Goal: Book appointment/travel/reservation

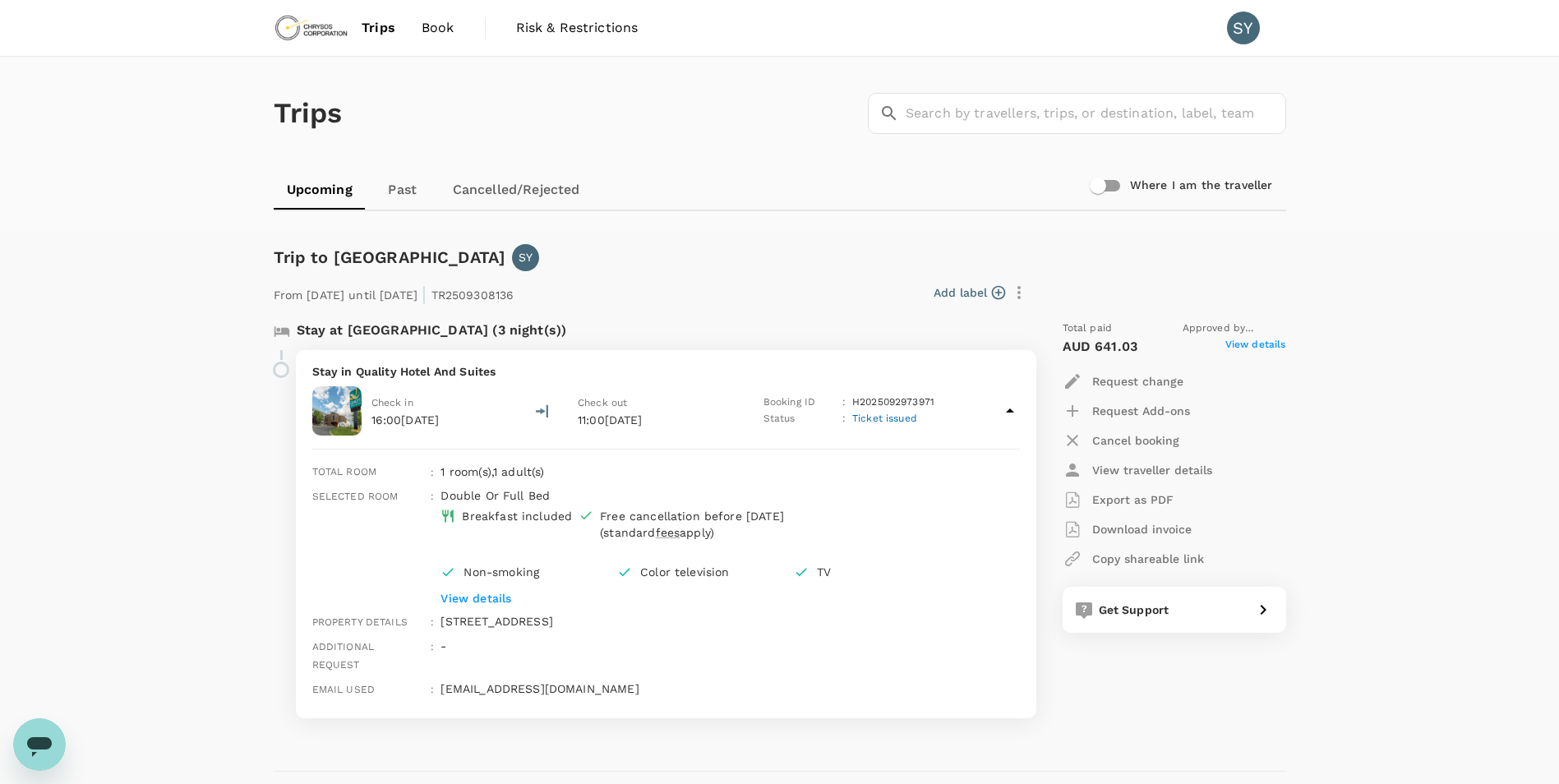
click at [450, 28] on span "Book" at bounding box center [438, 28] width 33 height 20
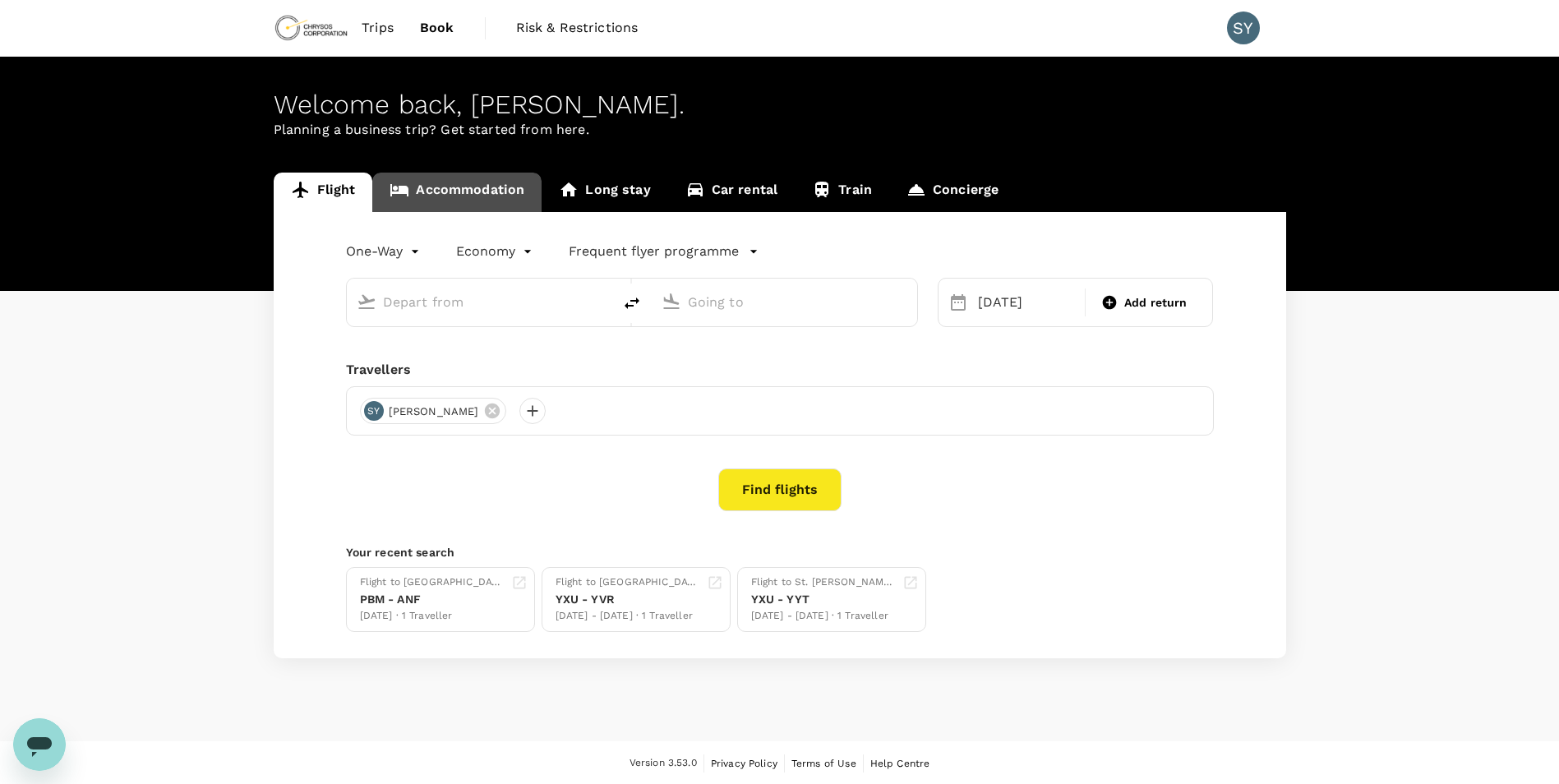
click at [463, 196] on link "Accommodation" at bounding box center [457, 192] width 169 height 39
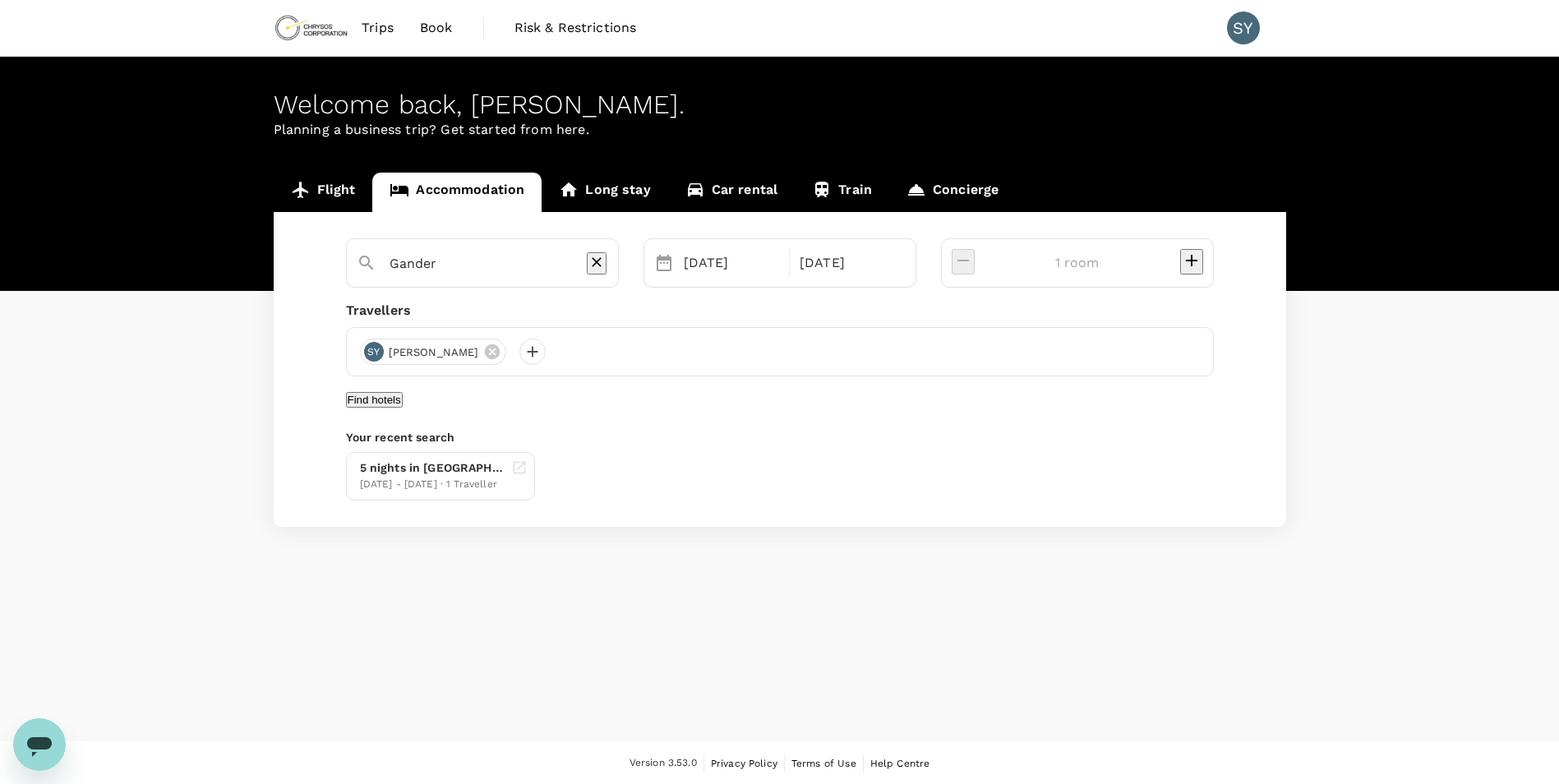
click at [465, 268] on input "Gander" at bounding box center [476, 263] width 173 height 25
click at [604, 264] on icon "Clear" at bounding box center [595, 262] width 17 height 17
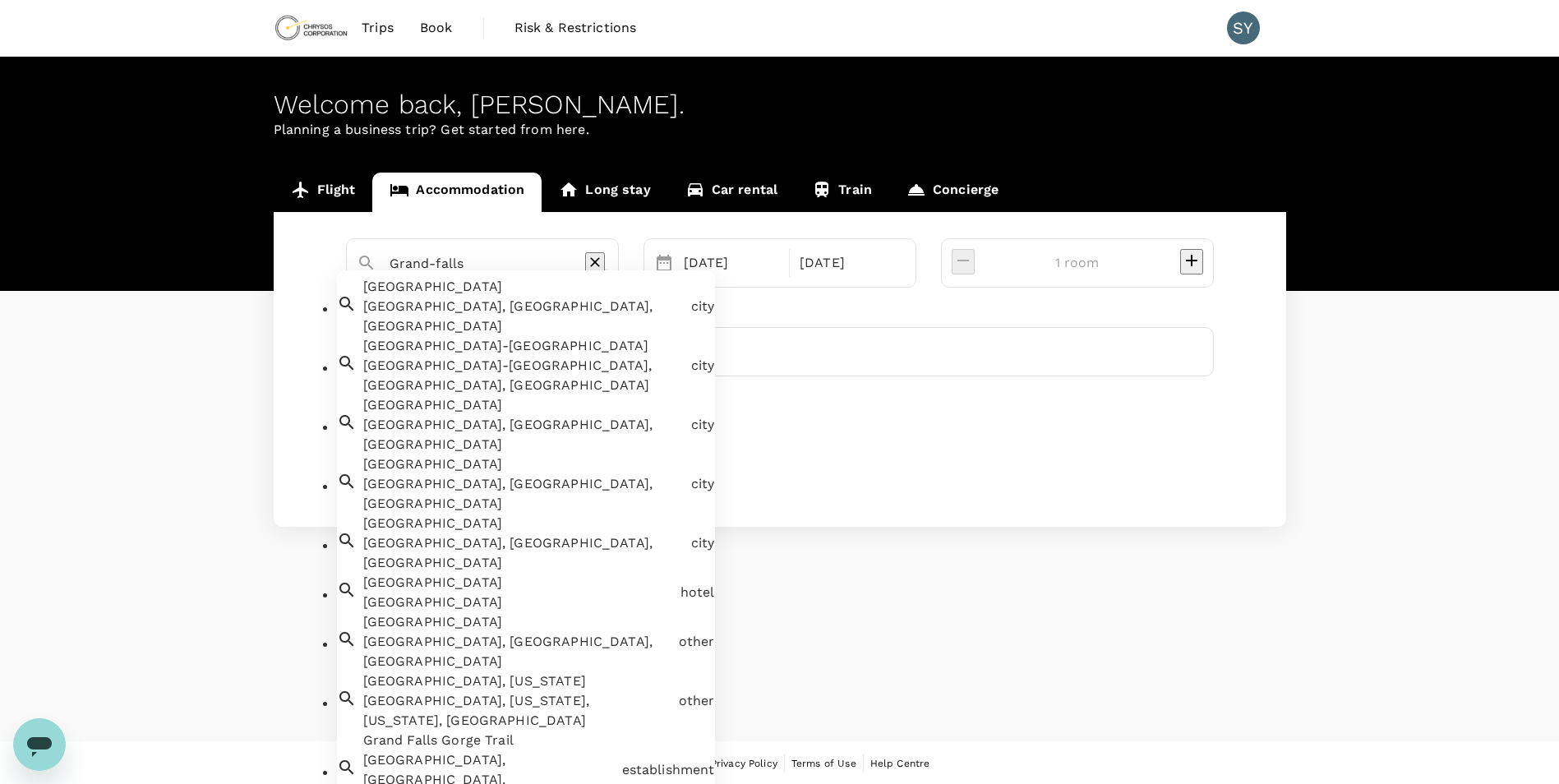
click at [510, 355] on div "Grand Falls-Windsor, NL, Canada" at bounding box center [524, 375] width 321 height 39
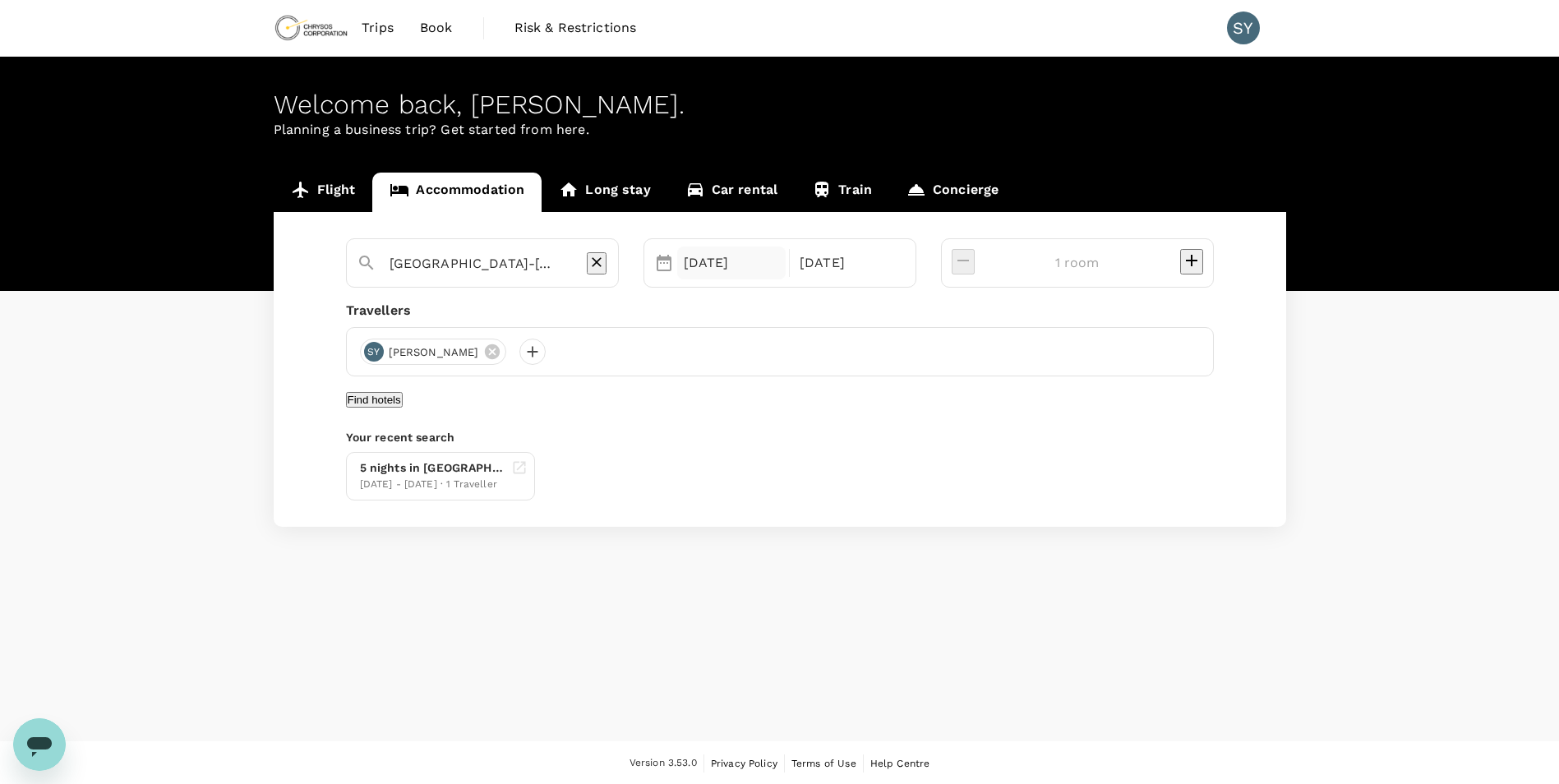
type input "Grand Falls-Windsor"
click at [786, 266] on div "14 Oct" at bounding box center [731, 263] width 109 height 33
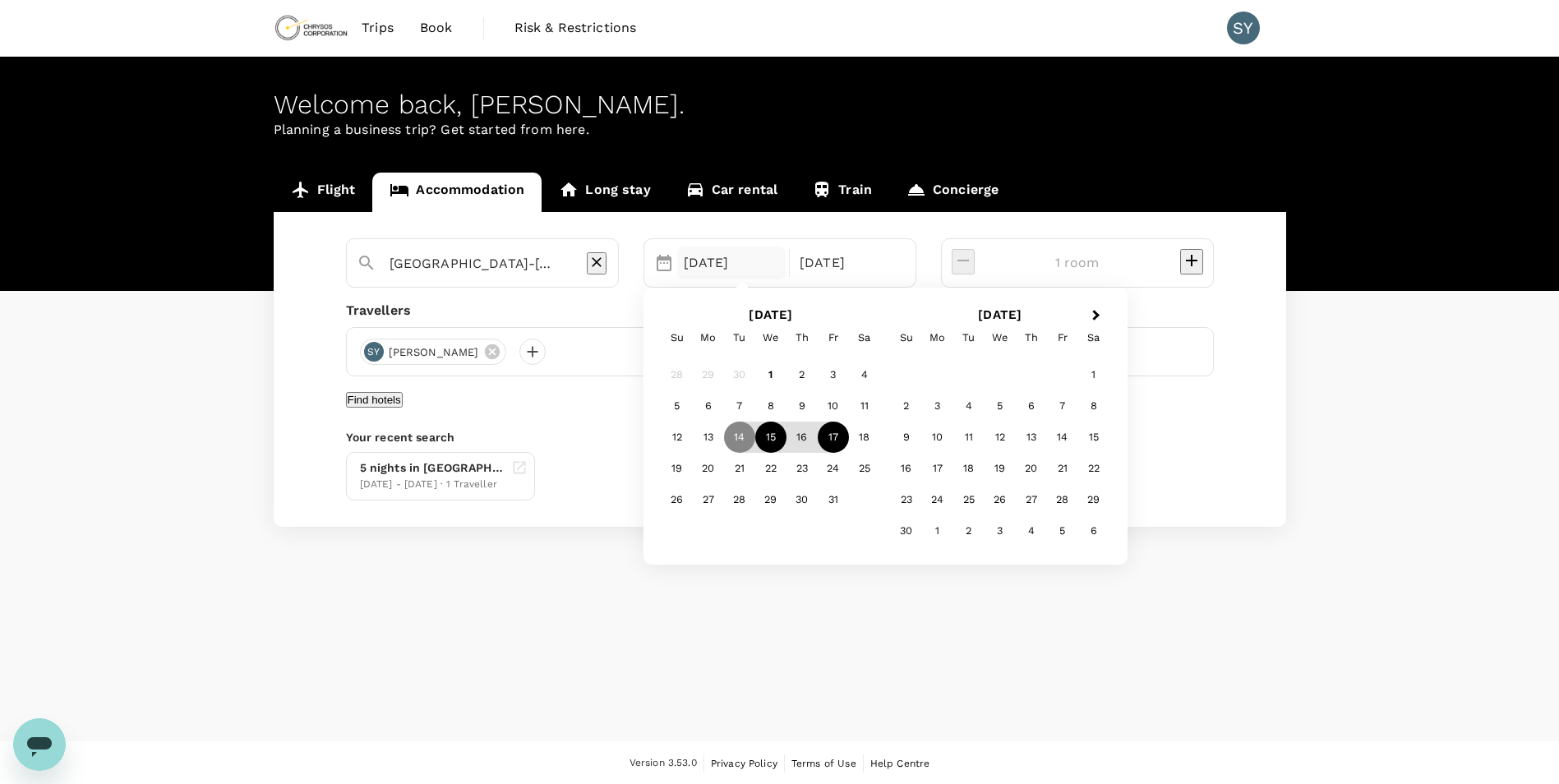
click at [786, 437] on div "15" at bounding box center [771, 437] width 31 height 31
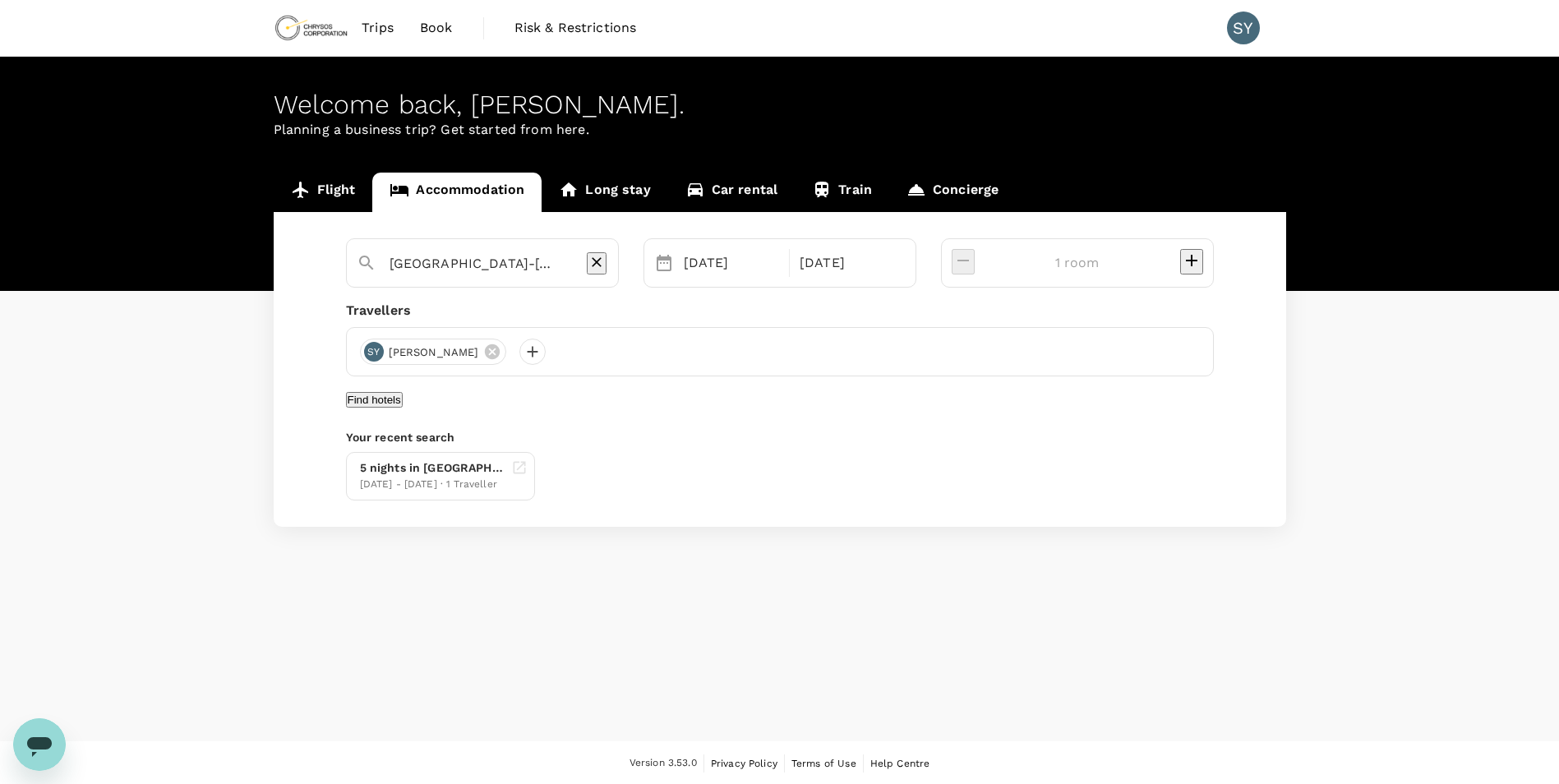
click at [609, 476] on div "5 nights in Paramaribo 12 Dec - 17 Dec · 1 Traveller" at bounding box center [776, 472] width 874 height 55
click at [403, 408] on button "Find hotels" at bounding box center [374, 400] width 57 height 16
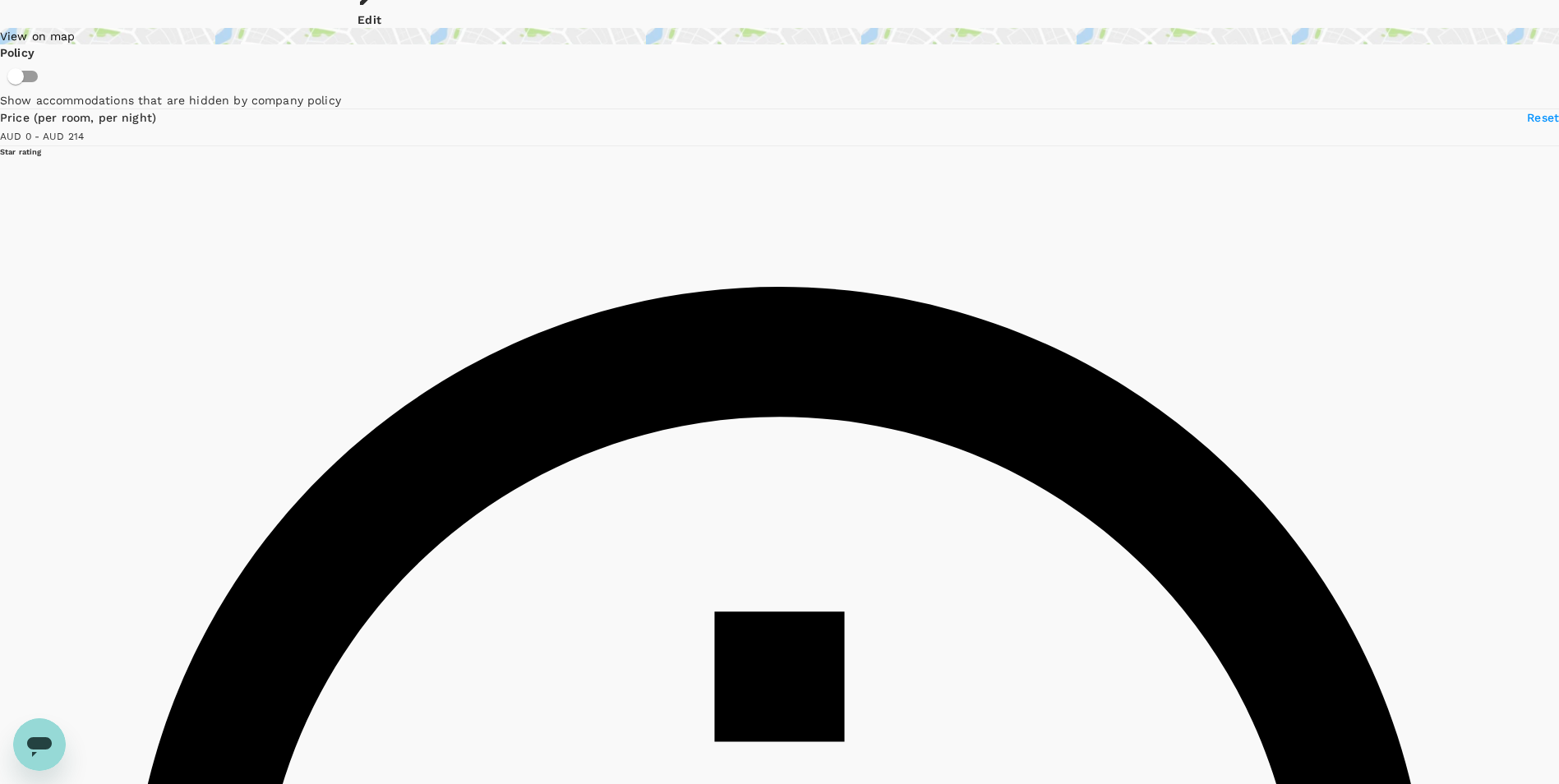
scroll to position [246, 0]
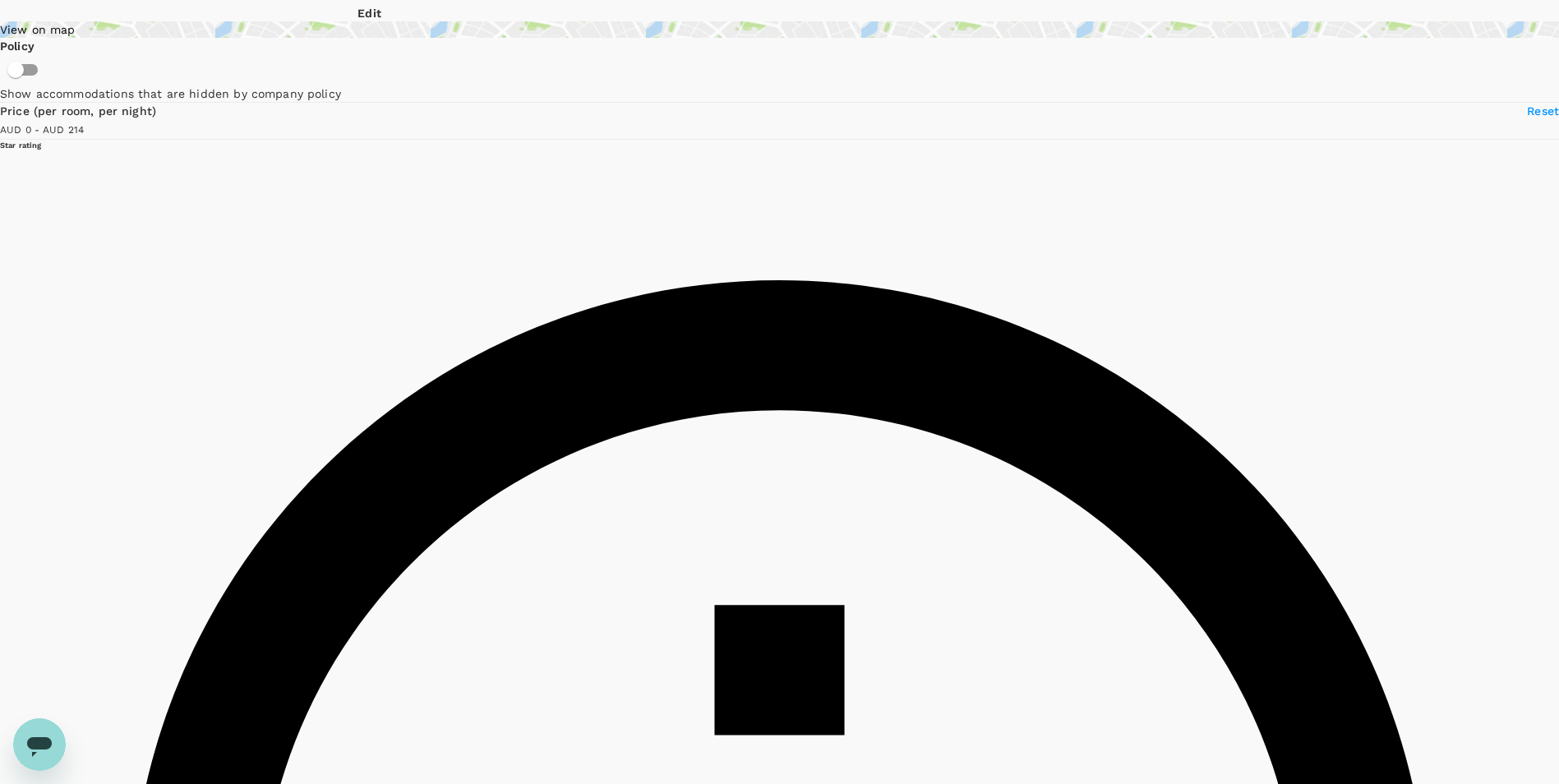
type input "213"
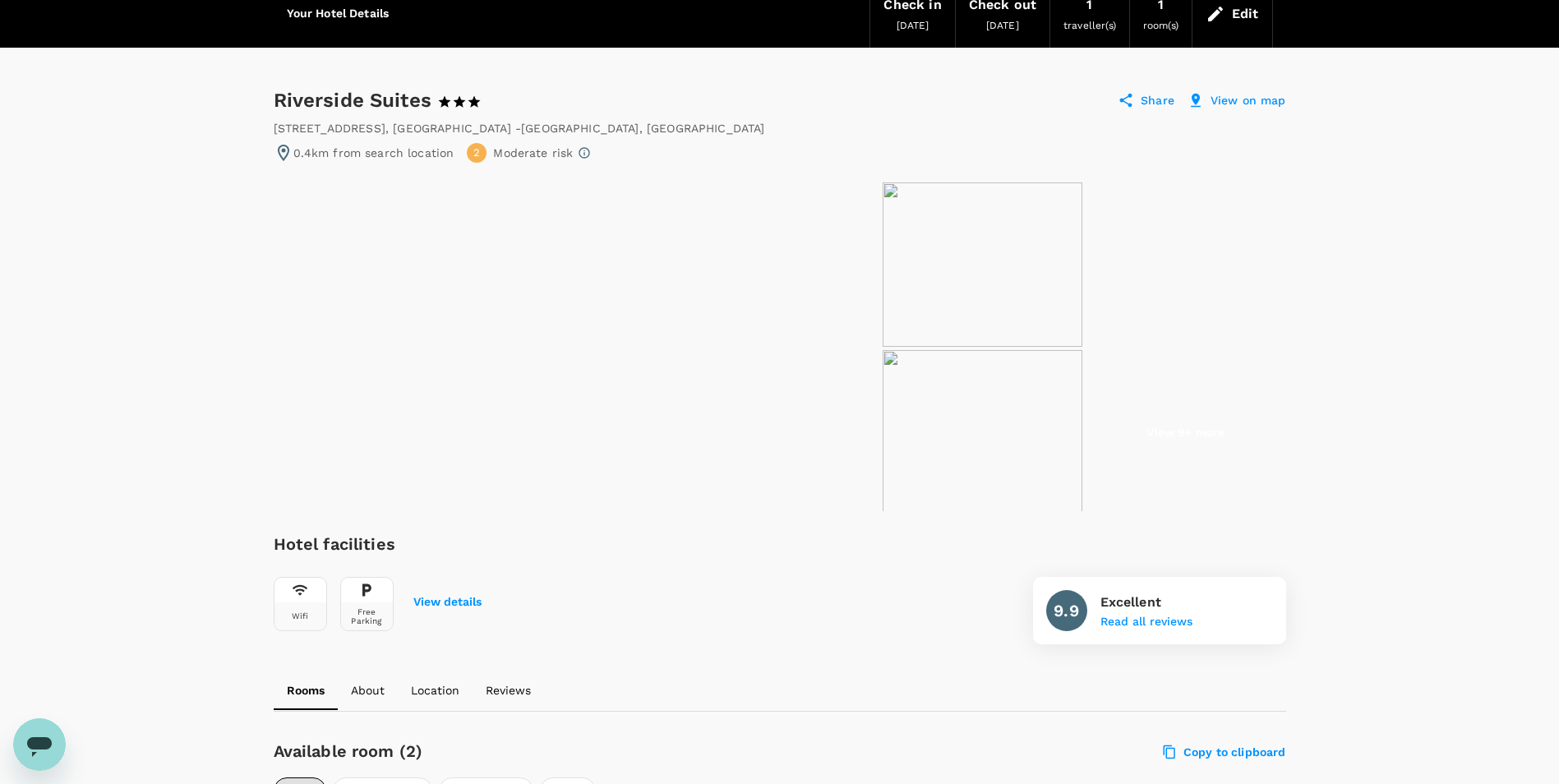
scroll to position [246, 0]
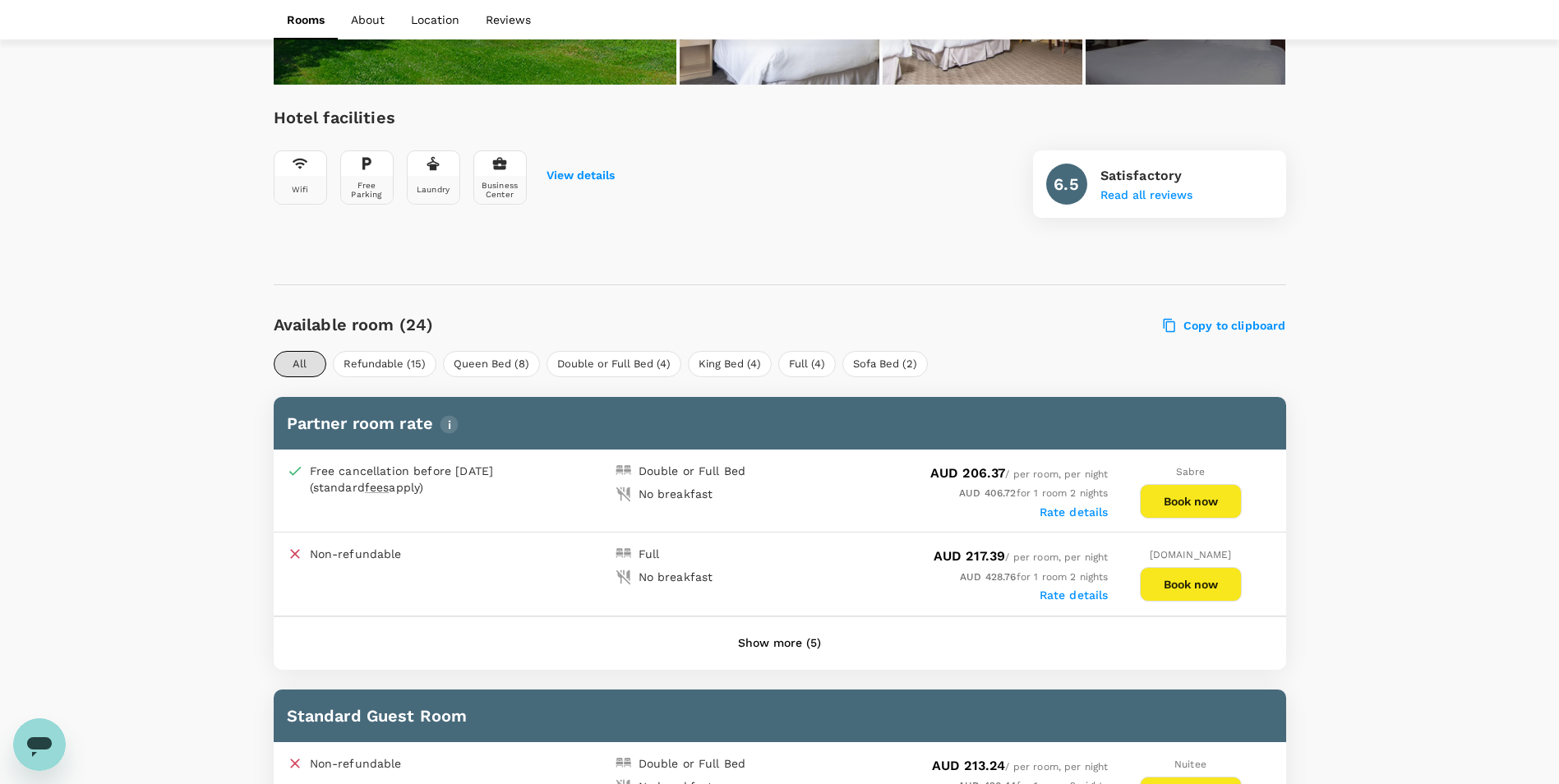
scroll to position [493, 0]
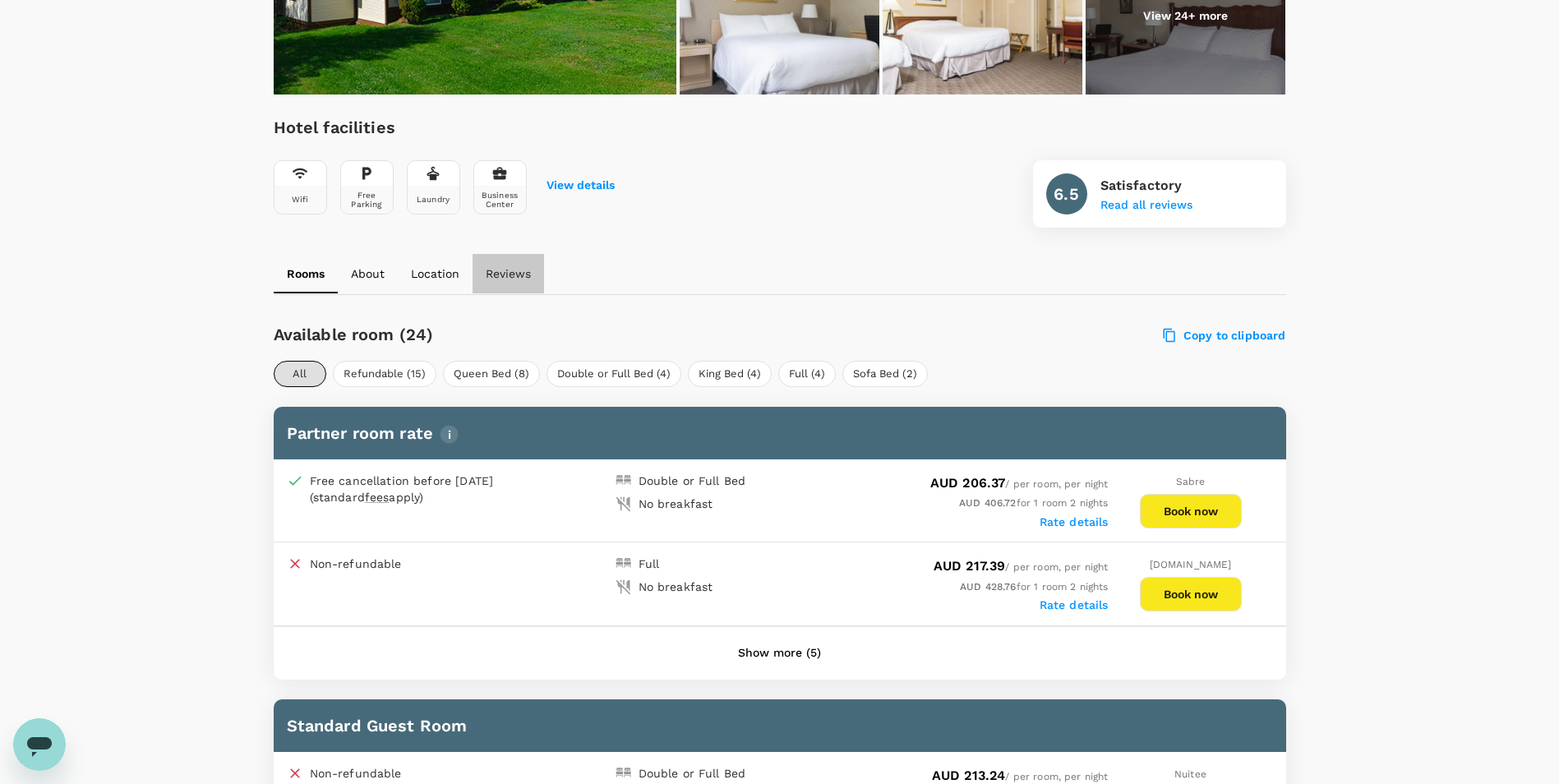
click at [513, 279] on p "Reviews" at bounding box center [508, 273] width 45 height 17
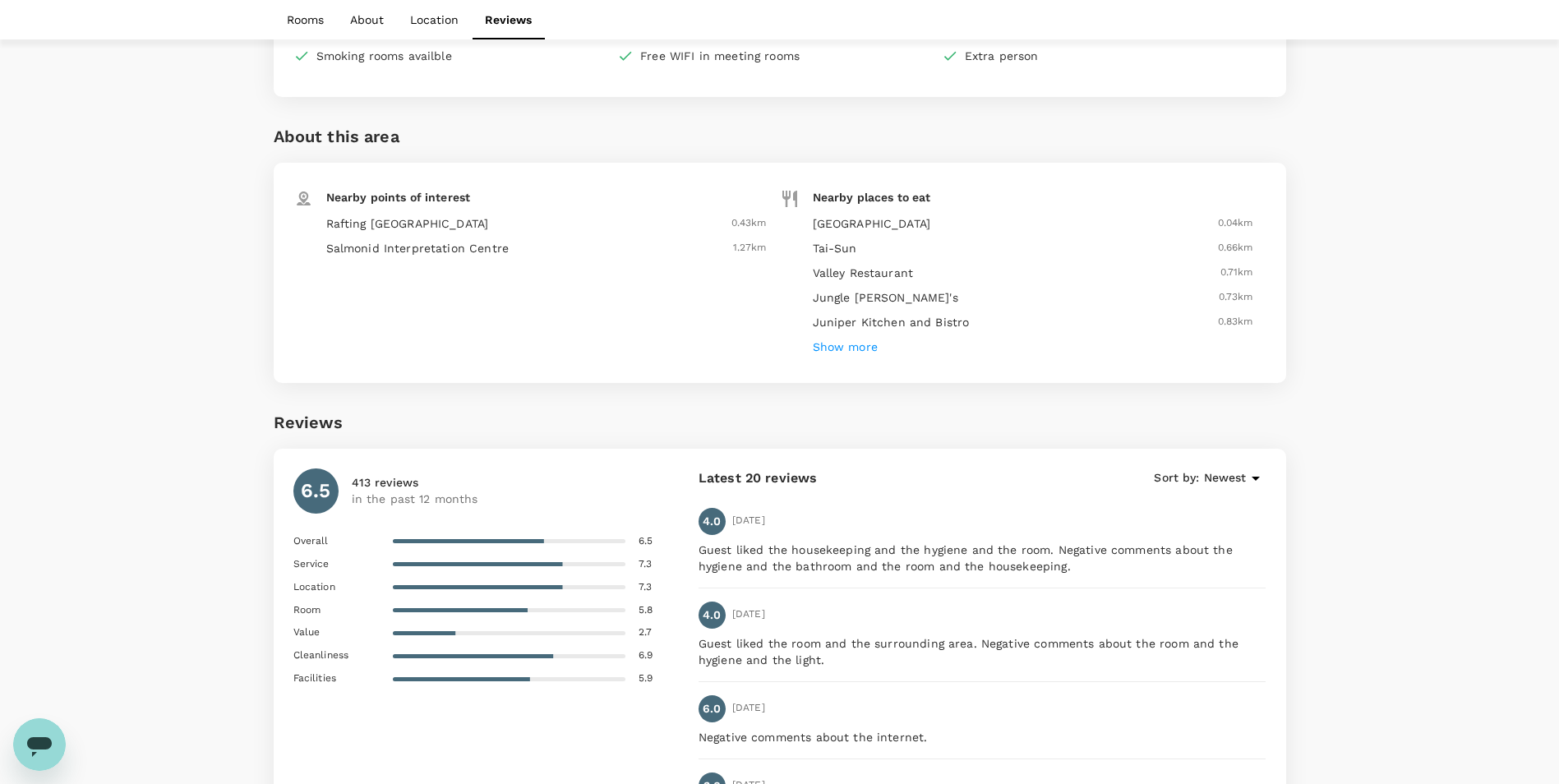
scroll to position [3117, 0]
